Goal: Task Accomplishment & Management: Complete application form

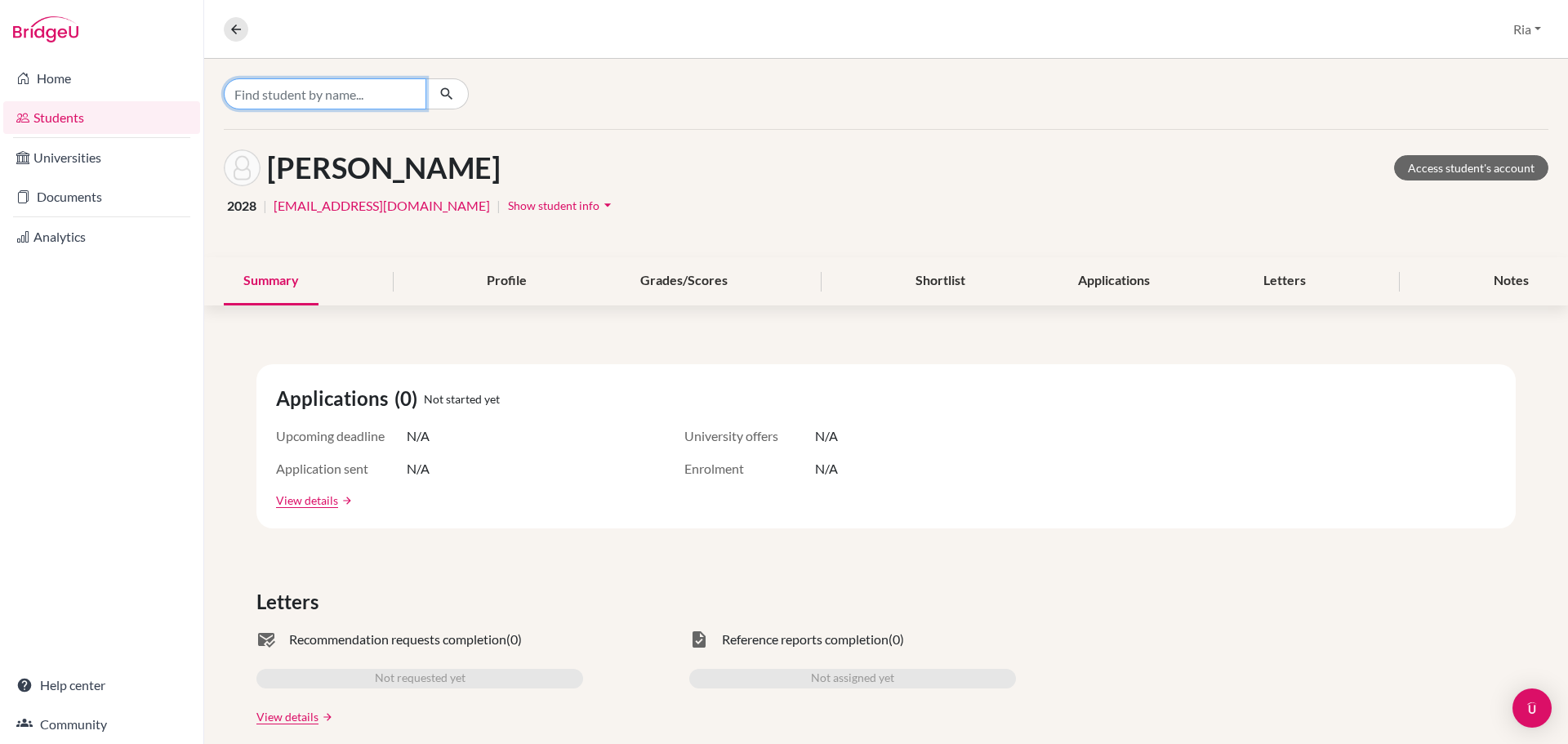
click at [279, 95] on input "Find student by name..." at bounding box center [325, 94] width 203 height 31
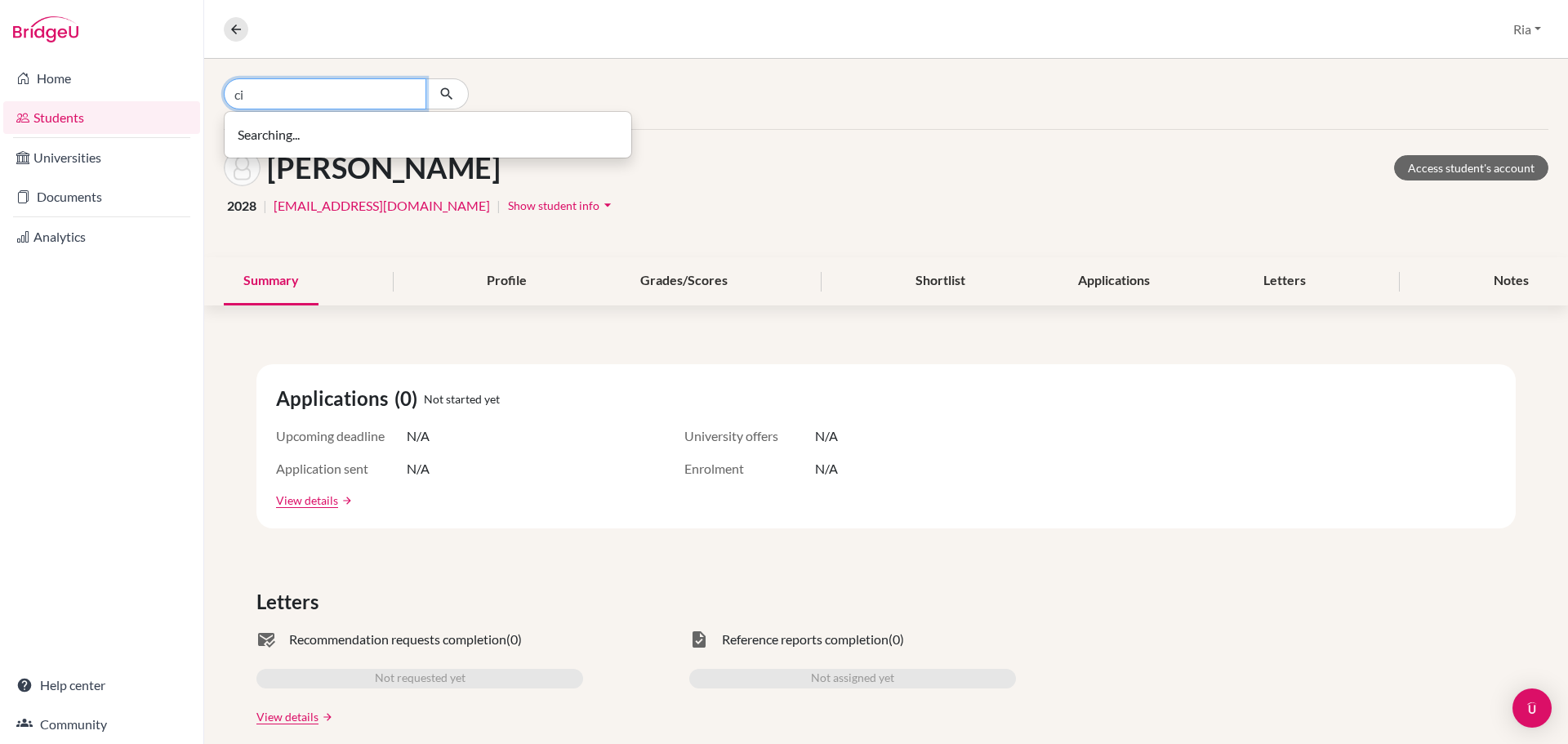
type input "c"
type input "chievo"
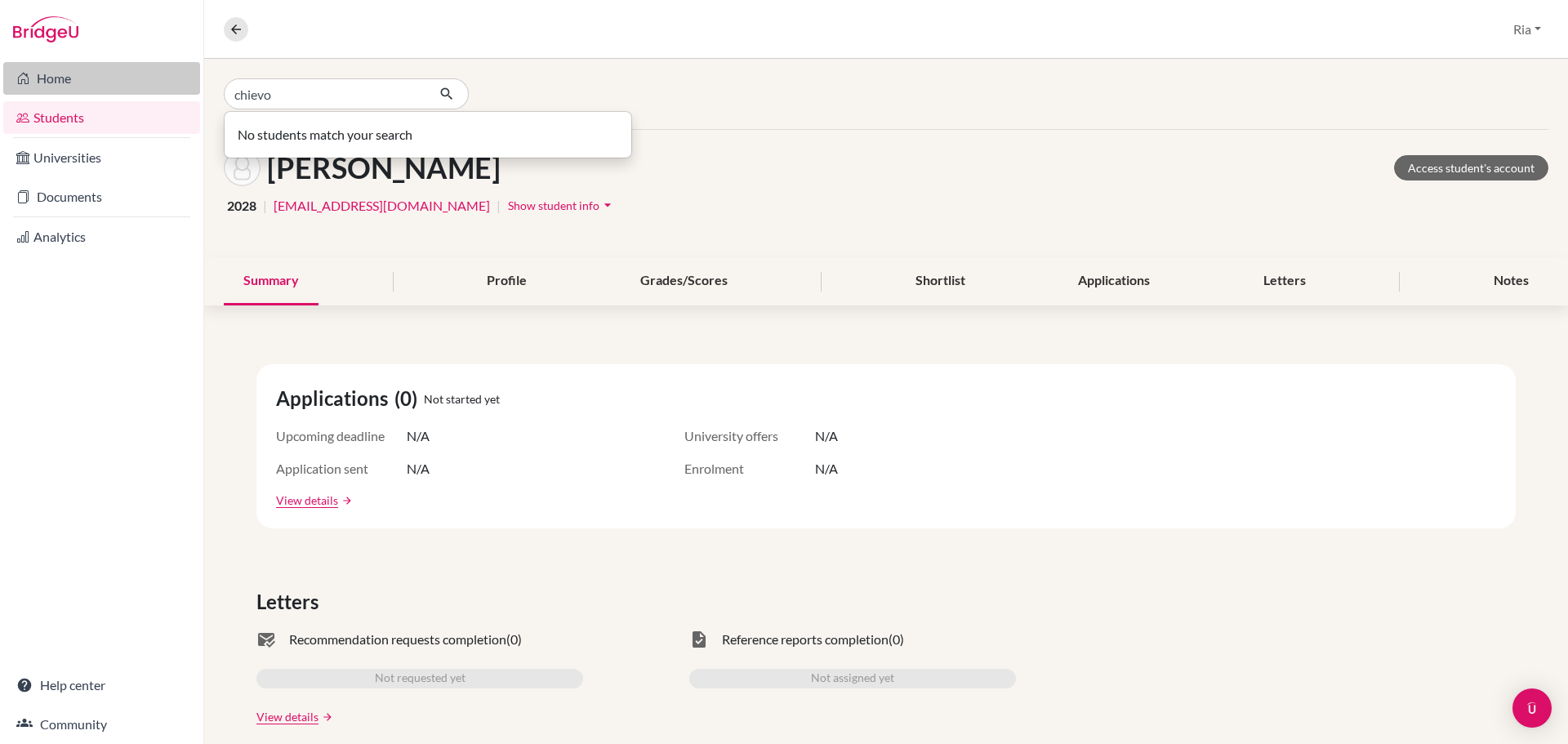
click at [75, 82] on link "Home" at bounding box center [102, 78] width 197 height 33
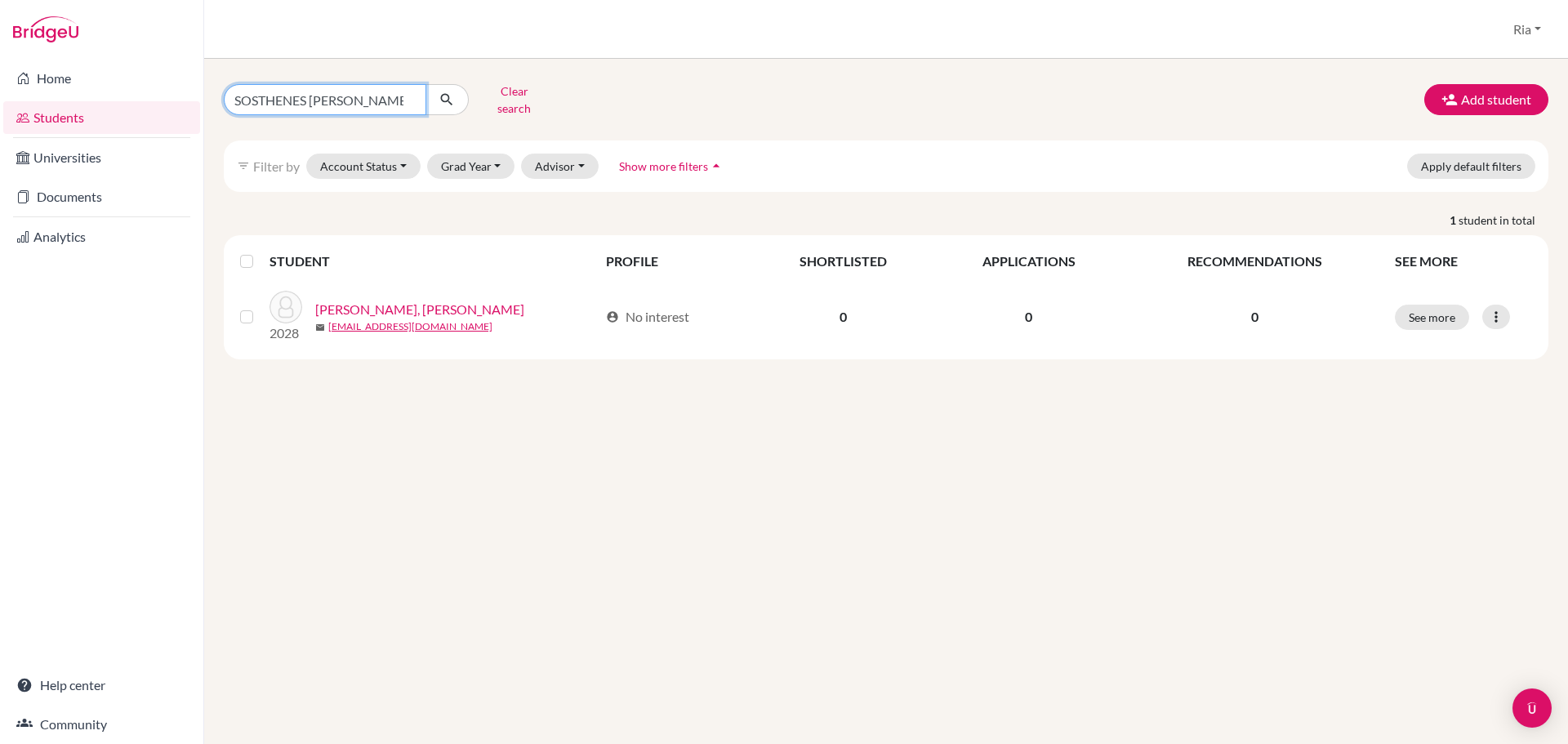
click at [408, 95] on input "SOSTHENES [PERSON_NAME]" at bounding box center [325, 100] width 203 height 31
type input "chievo"
click button "submit" at bounding box center [448, 100] width 44 height 31
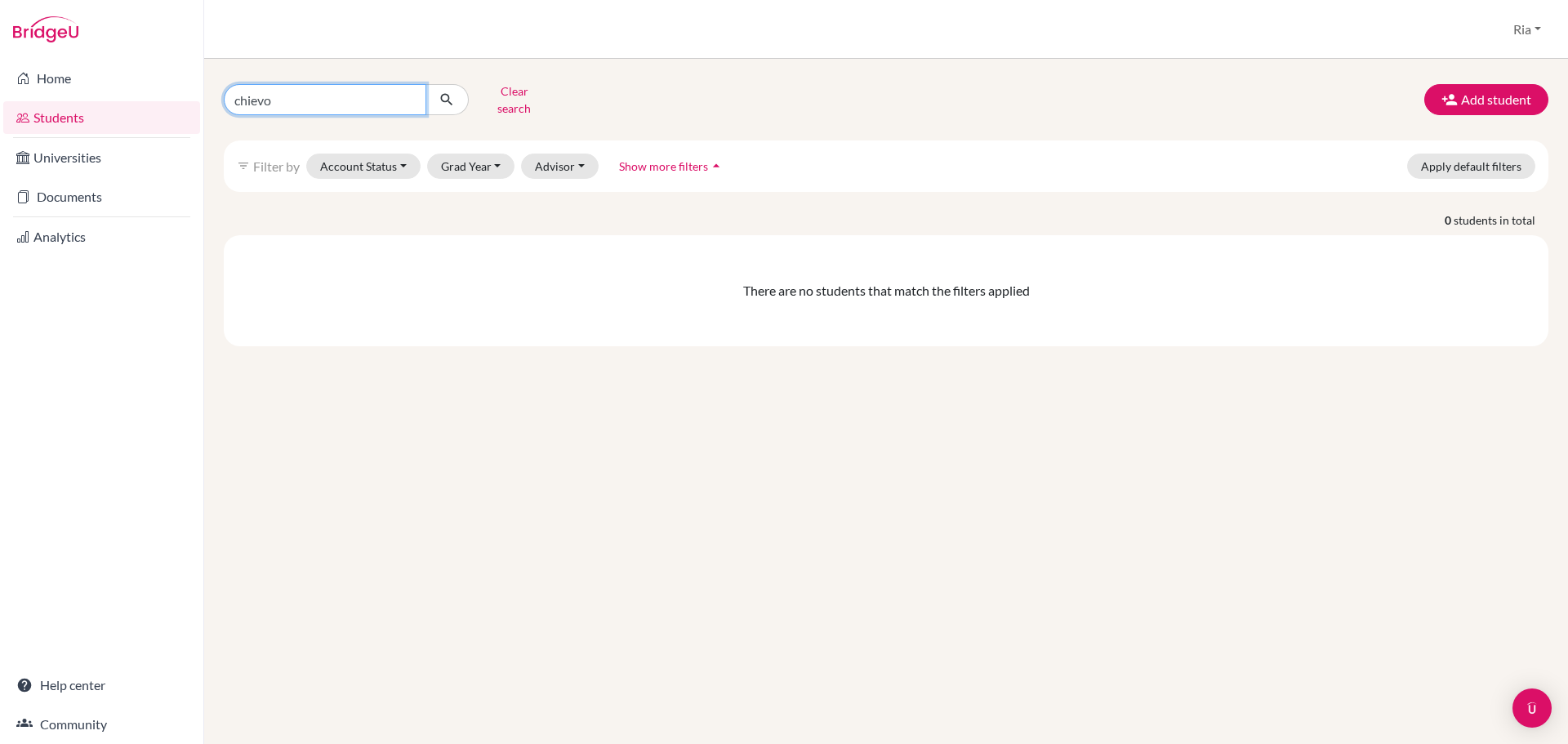
click at [322, 91] on input "chievo" at bounding box center [325, 100] width 203 height 31
click at [1510, 98] on button "Add student" at bounding box center [1486, 100] width 124 height 31
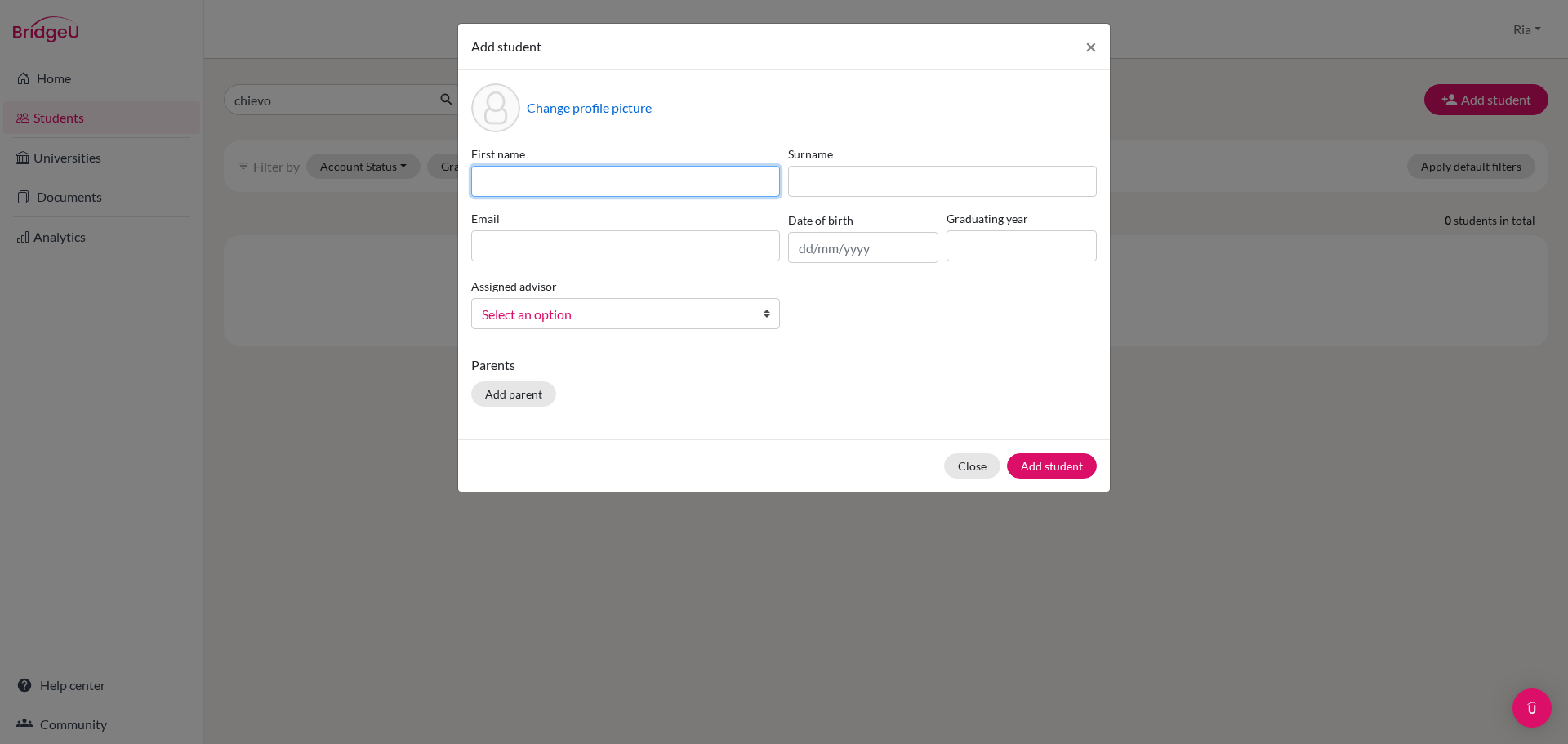
click at [533, 180] on input at bounding box center [625, 181] width 309 height 31
type input "Chievo"
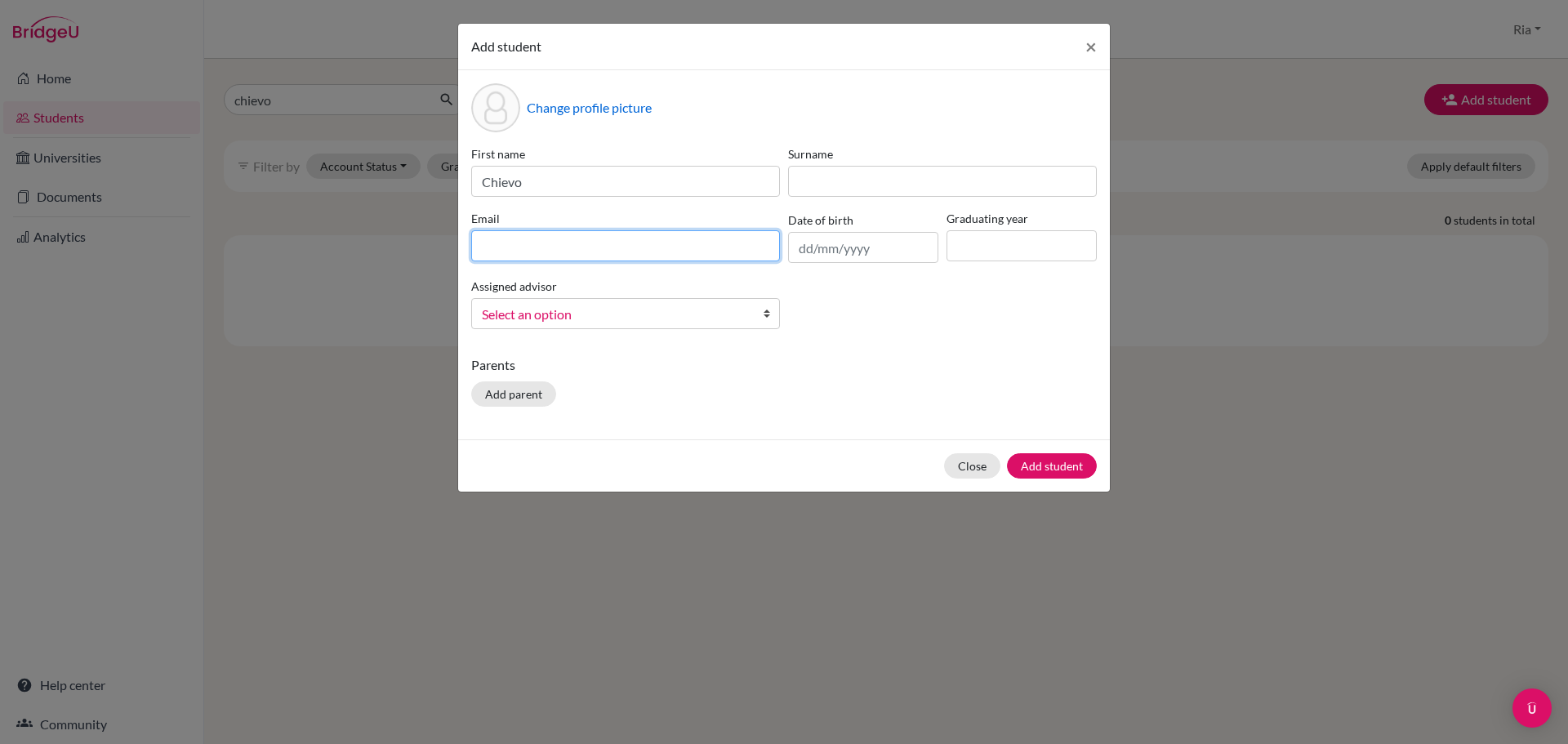
click at [519, 245] on input at bounding box center [625, 246] width 309 height 31
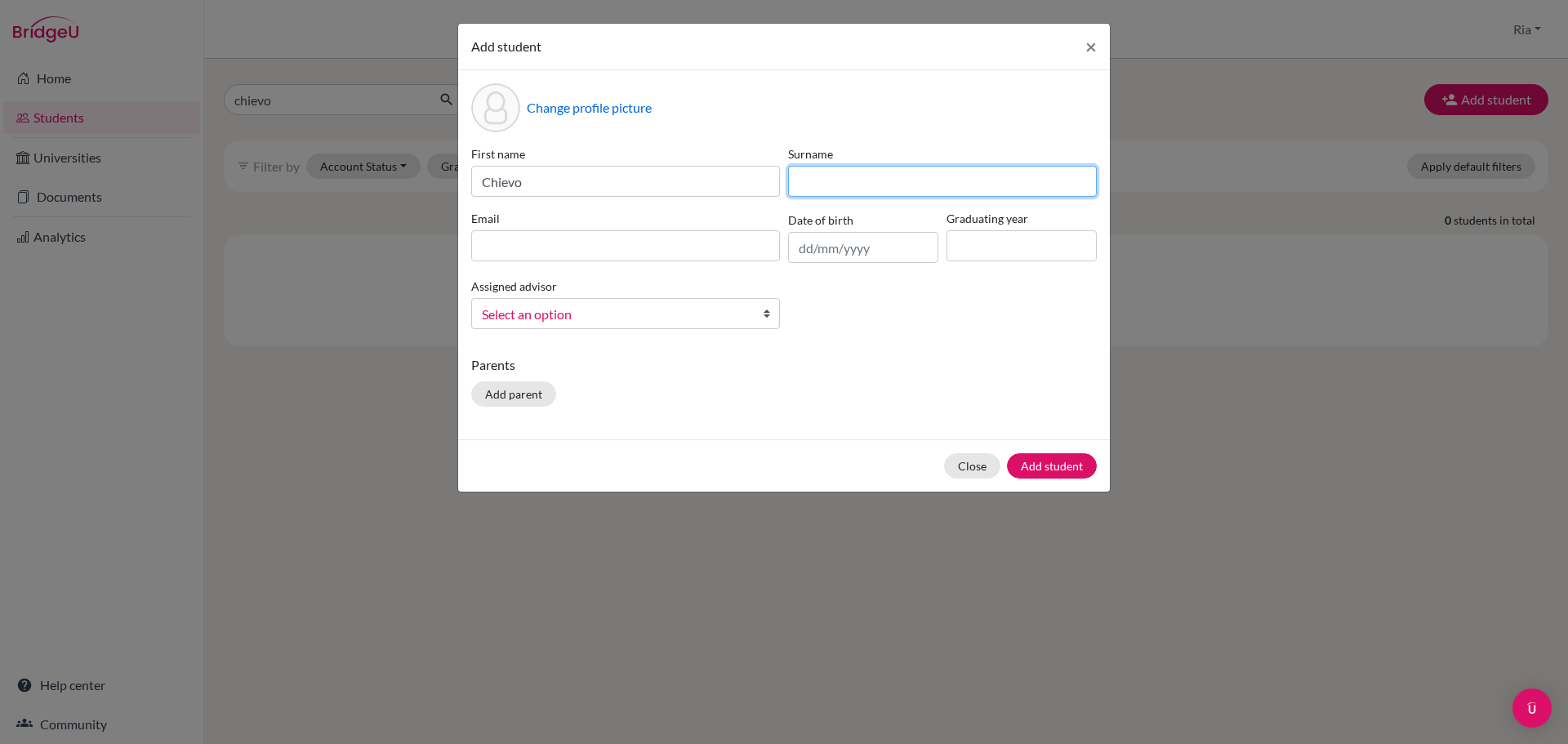
click at [820, 176] on input at bounding box center [942, 181] width 309 height 31
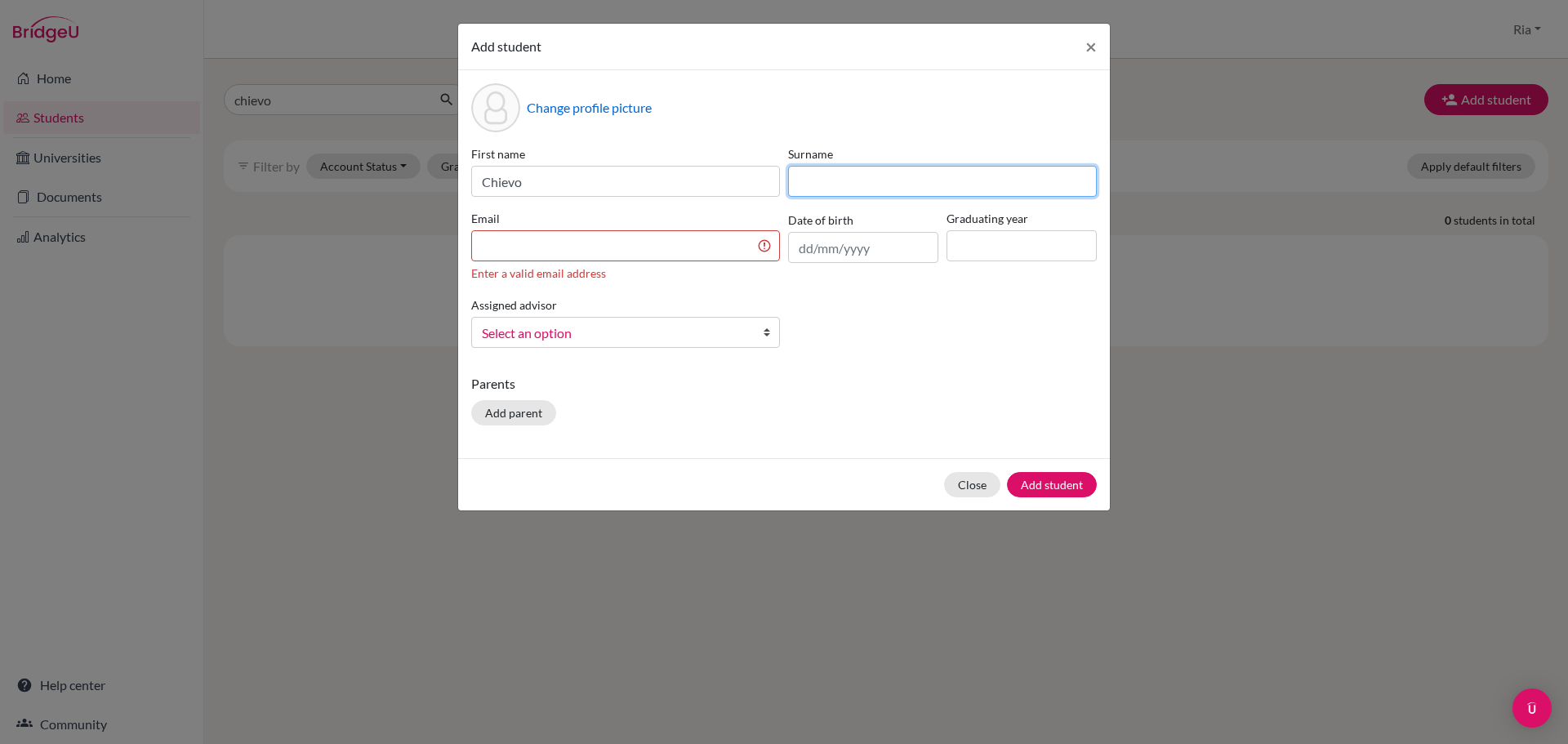
paste input "[PERSON_NAME]"
type input "[PERSON_NAME]"
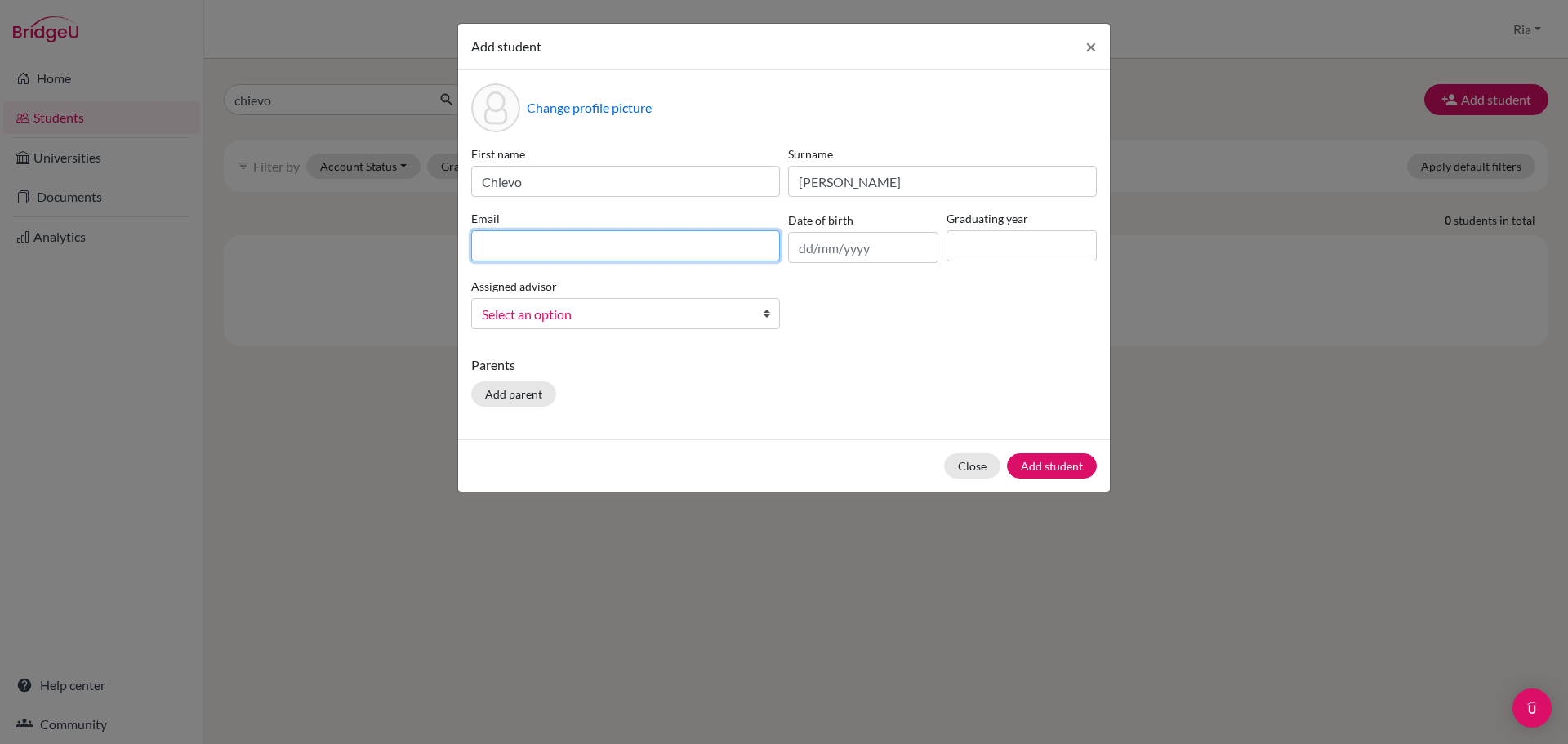
click at [559, 250] on input at bounding box center [625, 246] width 309 height 31
paste input "[EMAIL_ADDRESS][DOMAIN_NAME]"
type input "[EMAIL_ADDRESS][DOMAIN_NAME]"
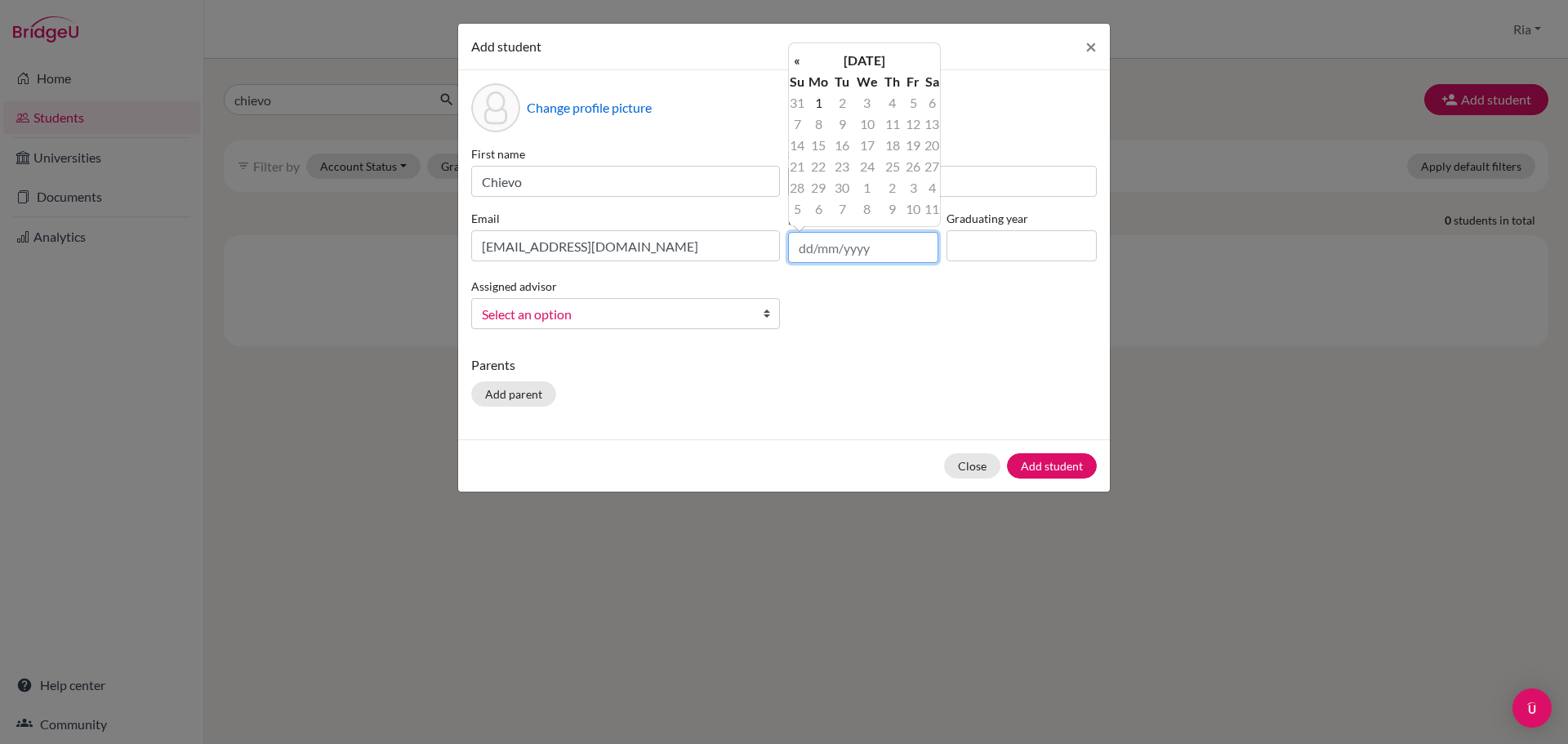
click at [836, 249] on input "text" at bounding box center [863, 247] width 151 height 31
click at [998, 240] on input at bounding box center [1021, 246] width 151 height 31
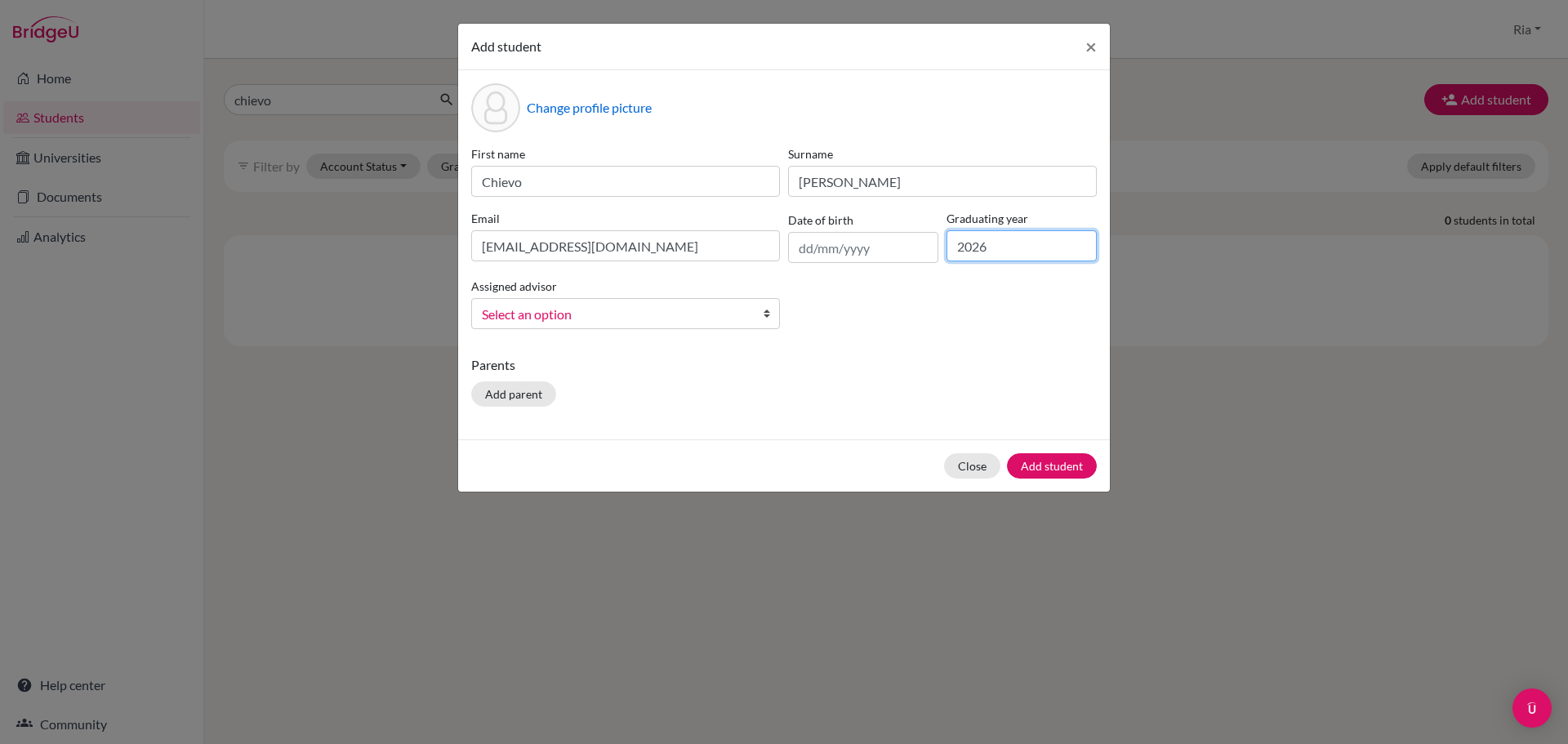
type input "2026"
click at [546, 321] on span "Select an option" at bounding box center [615, 315] width 266 height 21
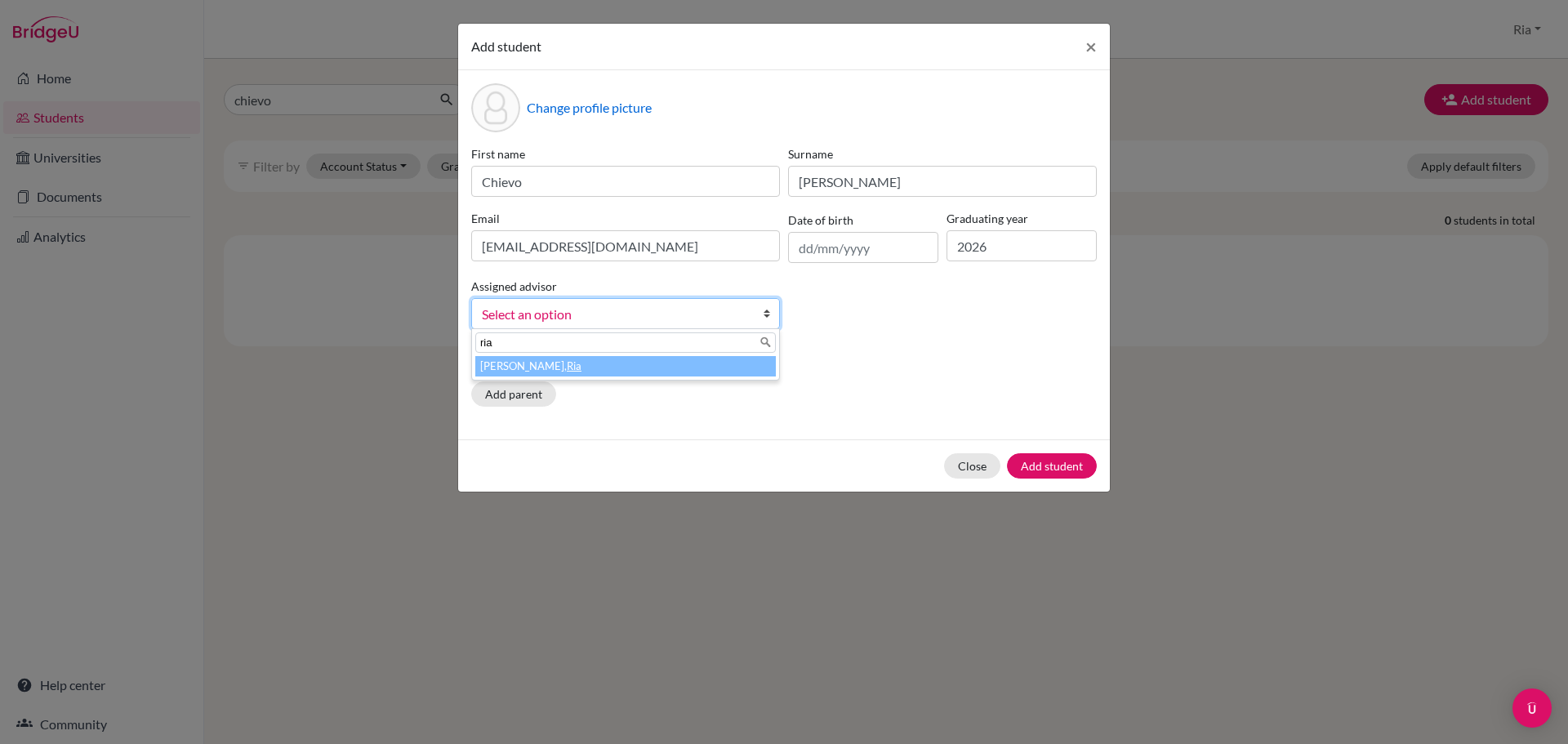
type input "ria"
click at [496, 369] on li "[PERSON_NAME]" at bounding box center [625, 366] width 300 height 20
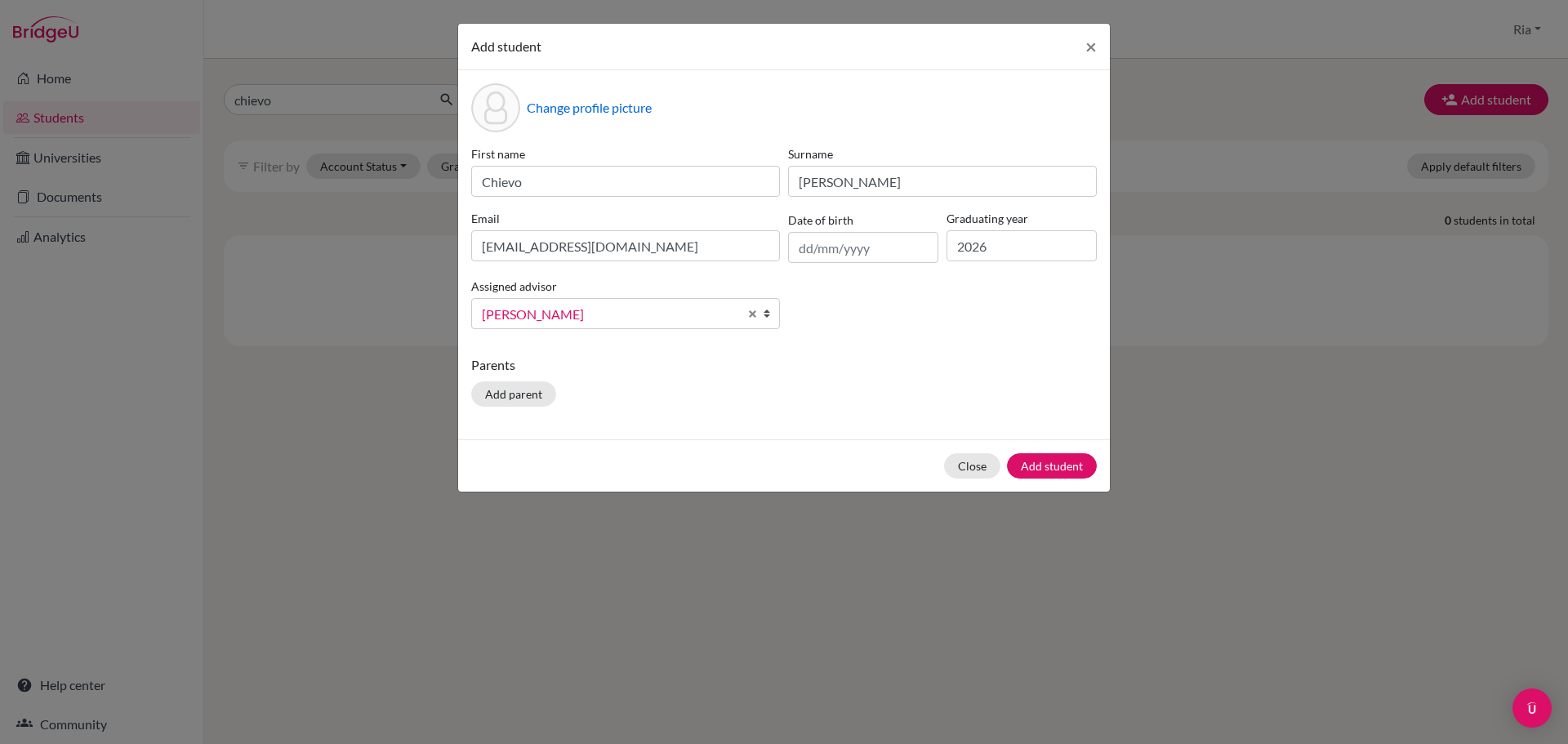
click at [1213, 402] on div "Add student × Change profile picture First name Chievo Surname [PERSON_NAME] Em…" at bounding box center [784, 372] width 1568 height 744
click at [829, 247] on input "text" at bounding box center [863, 247] width 151 height 31
paste input "[DATE]"
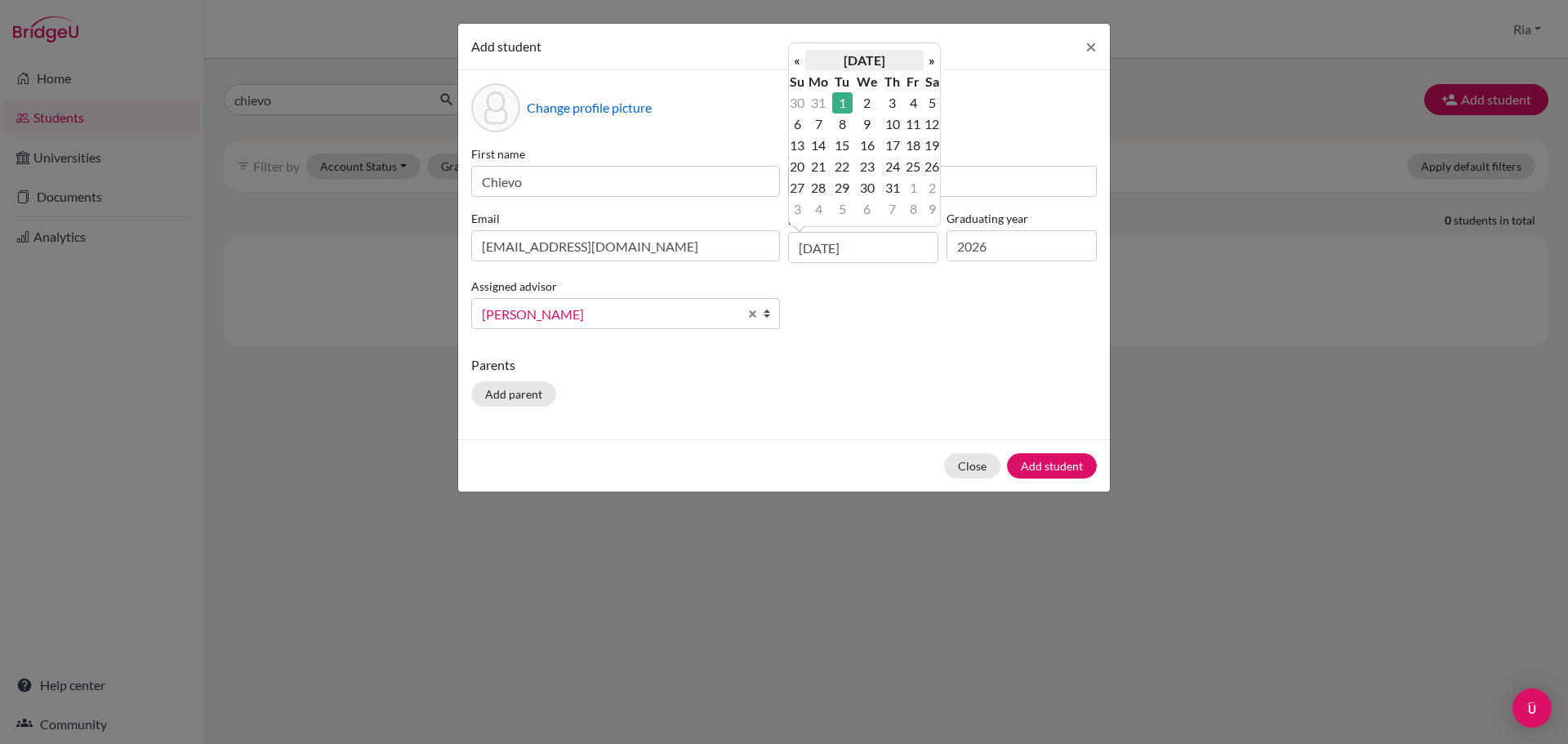
click at [861, 58] on th "[DATE]" at bounding box center [865, 60] width 118 height 21
click at [915, 152] on span "Aug" at bounding box center [919, 148] width 34 height 44
click at [821, 186] on td "25" at bounding box center [818, 188] width 27 height 21
type input "[DATE]"
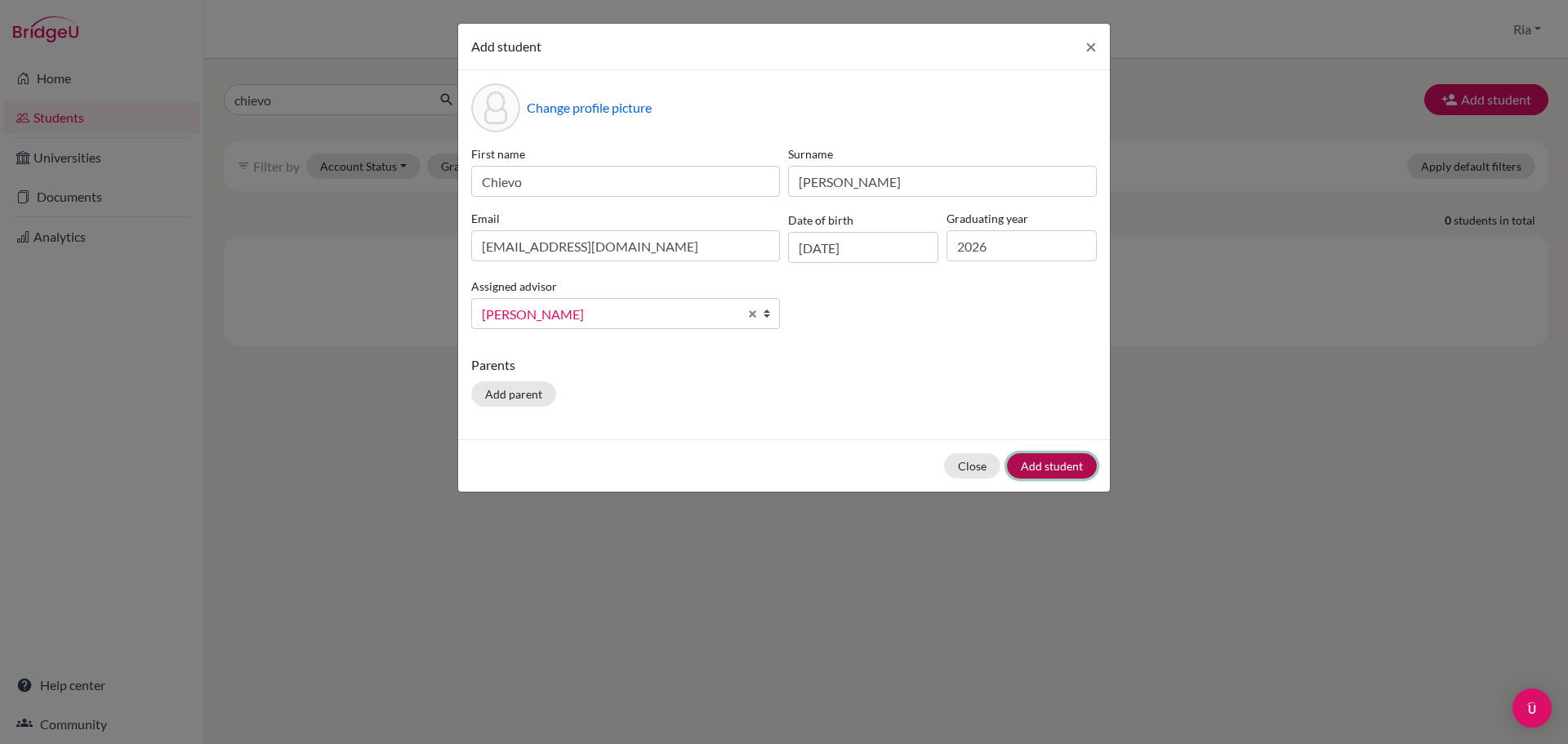
click at [1053, 460] on button "Add student" at bounding box center [1051, 466] width 90 height 25
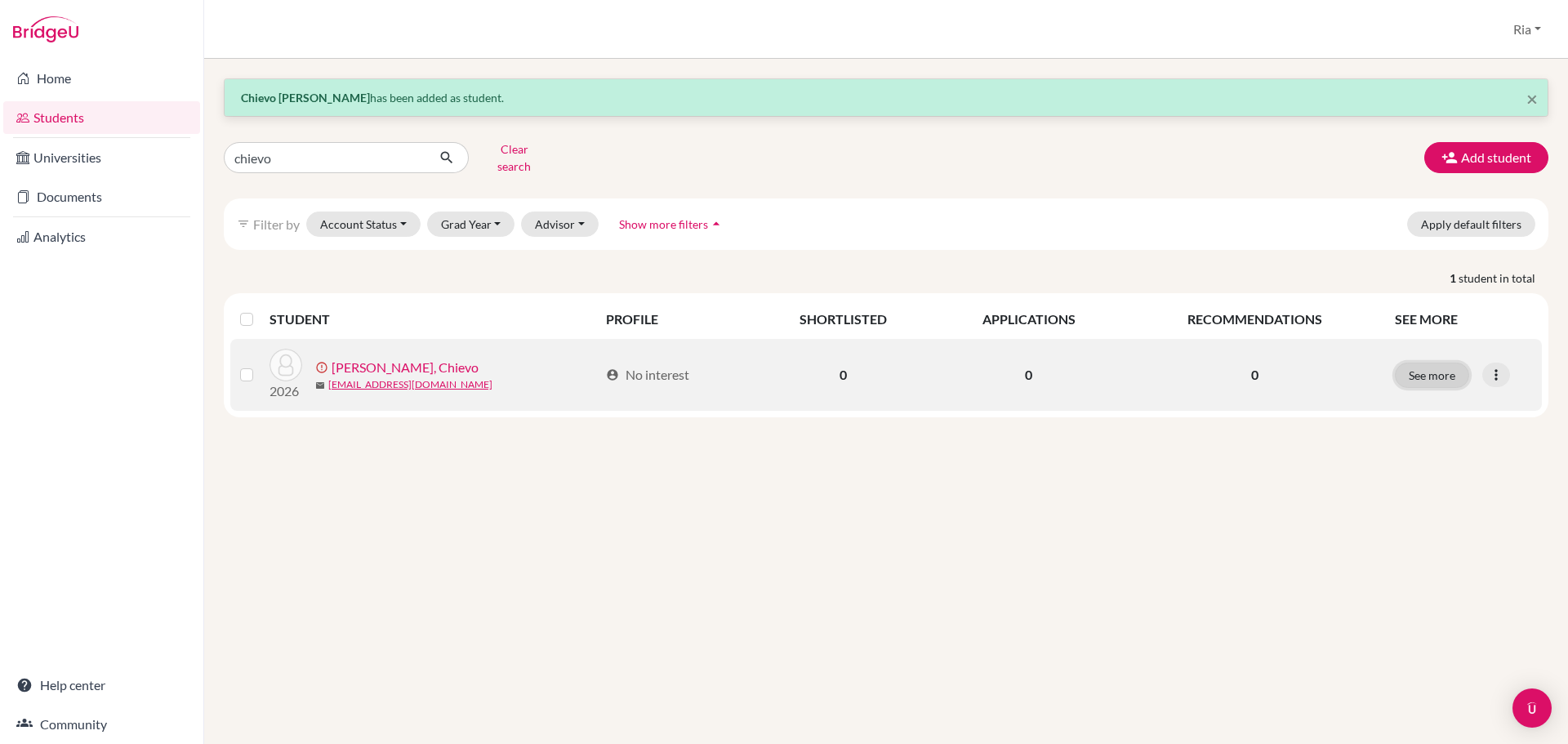
click at [1437, 362] on button "See more" at bounding box center [1431, 375] width 74 height 25
